Goal: Find specific page/section: Find specific page/section

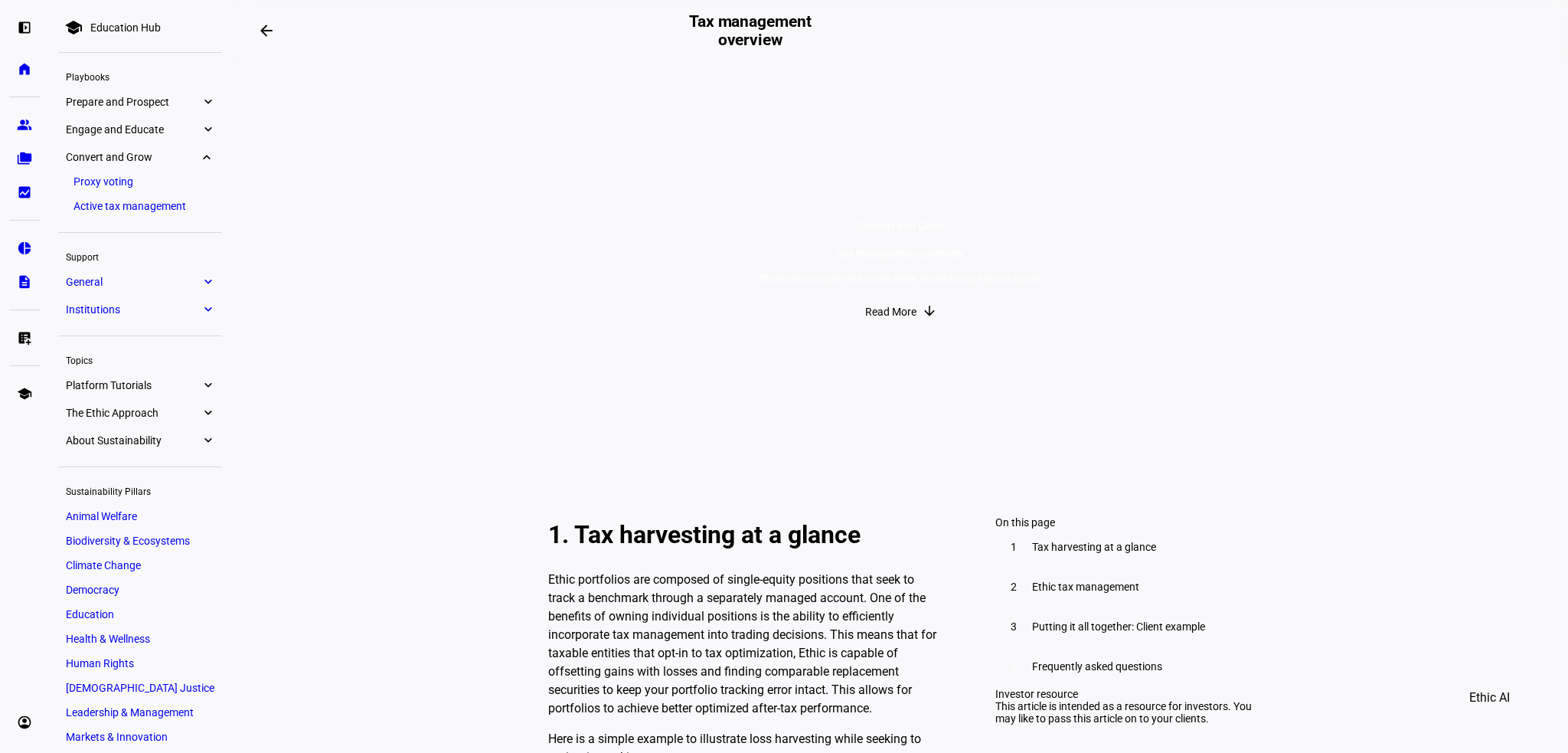
scroll to position [2758, 0]
click at [22, 153] on eth-mat-symbol "folder_copy" at bounding box center [25, 159] width 16 height 16
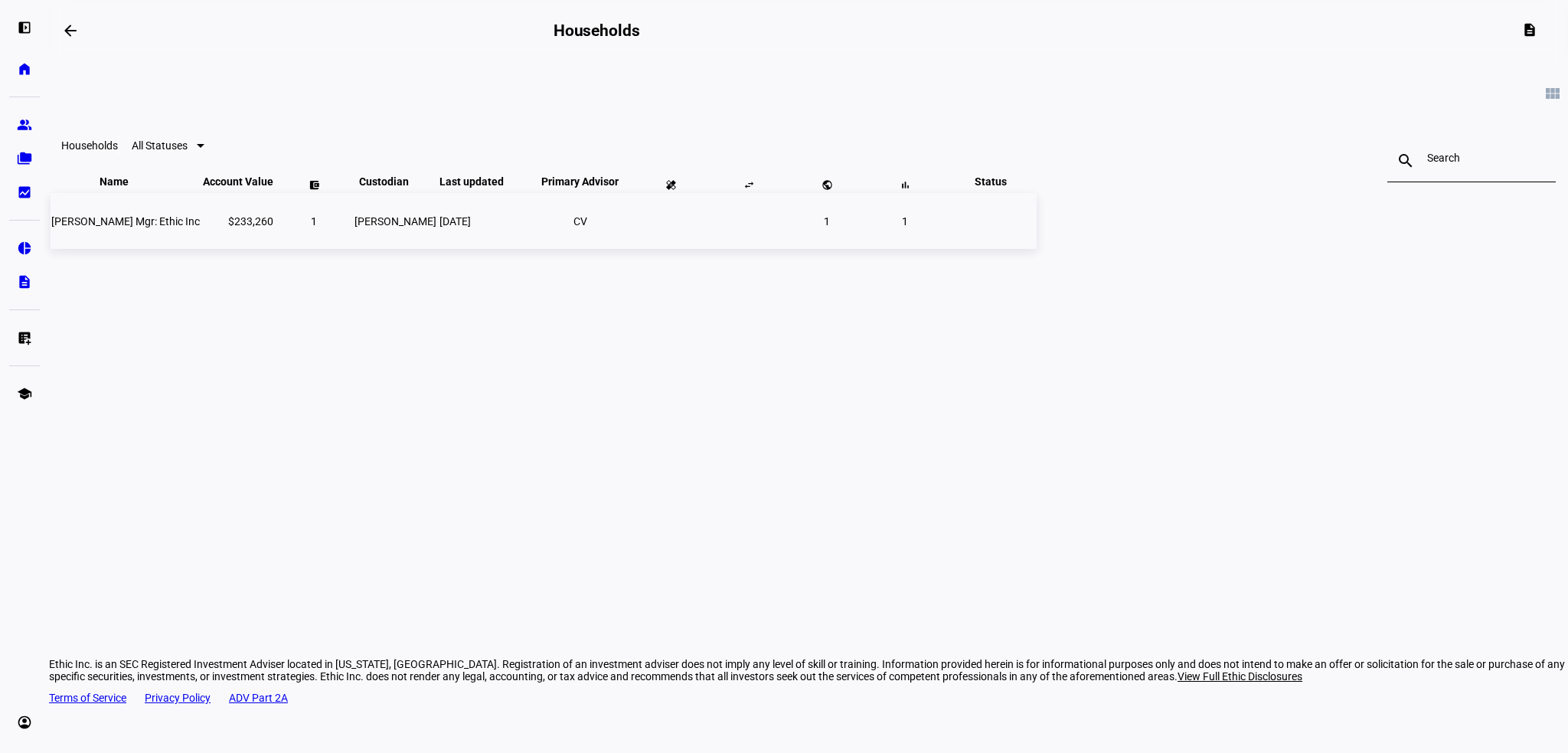
click at [200, 227] on span "Hannah J Rank Mgr: Ethic Inc" at bounding box center [126, 222] width 149 height 13
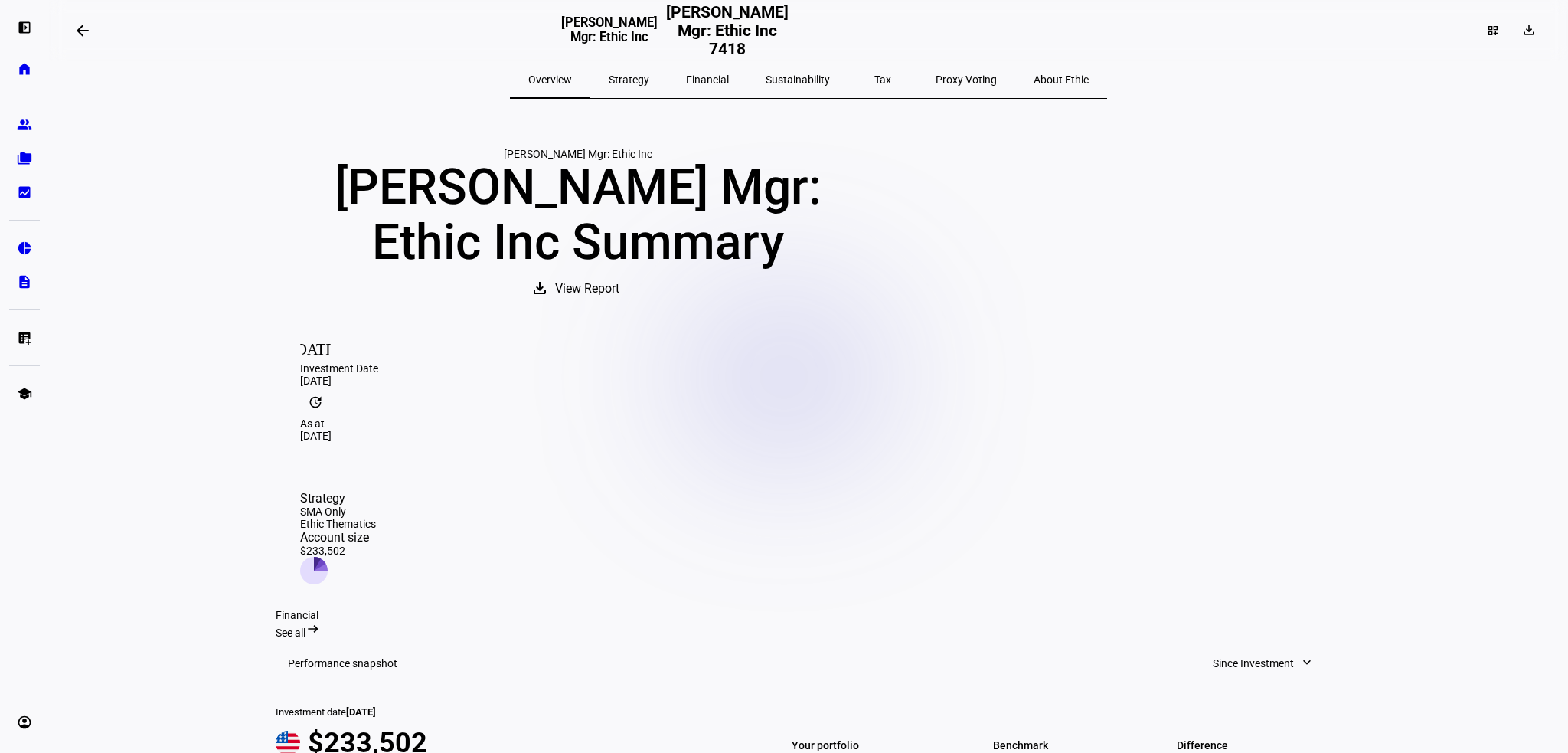
click at [875, 74] on span "Tax" at bounding box center [883, 80] width 17 height 11
